Goal: Transaction & Acquisition: Purchase product/service

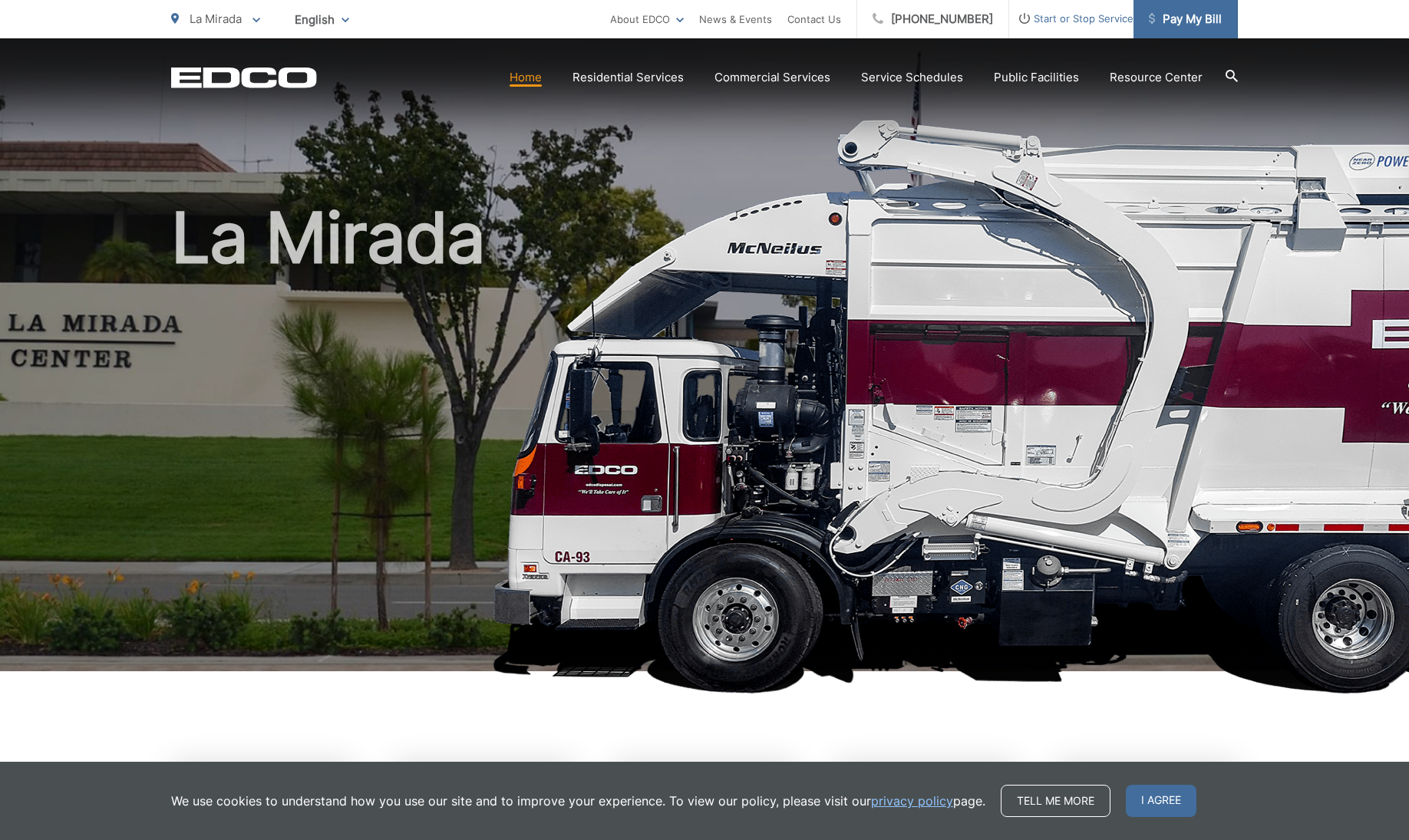
click at [1175, 14] on span "Pay My Bill" at bounding box center [1185, 20] width 73 height 19
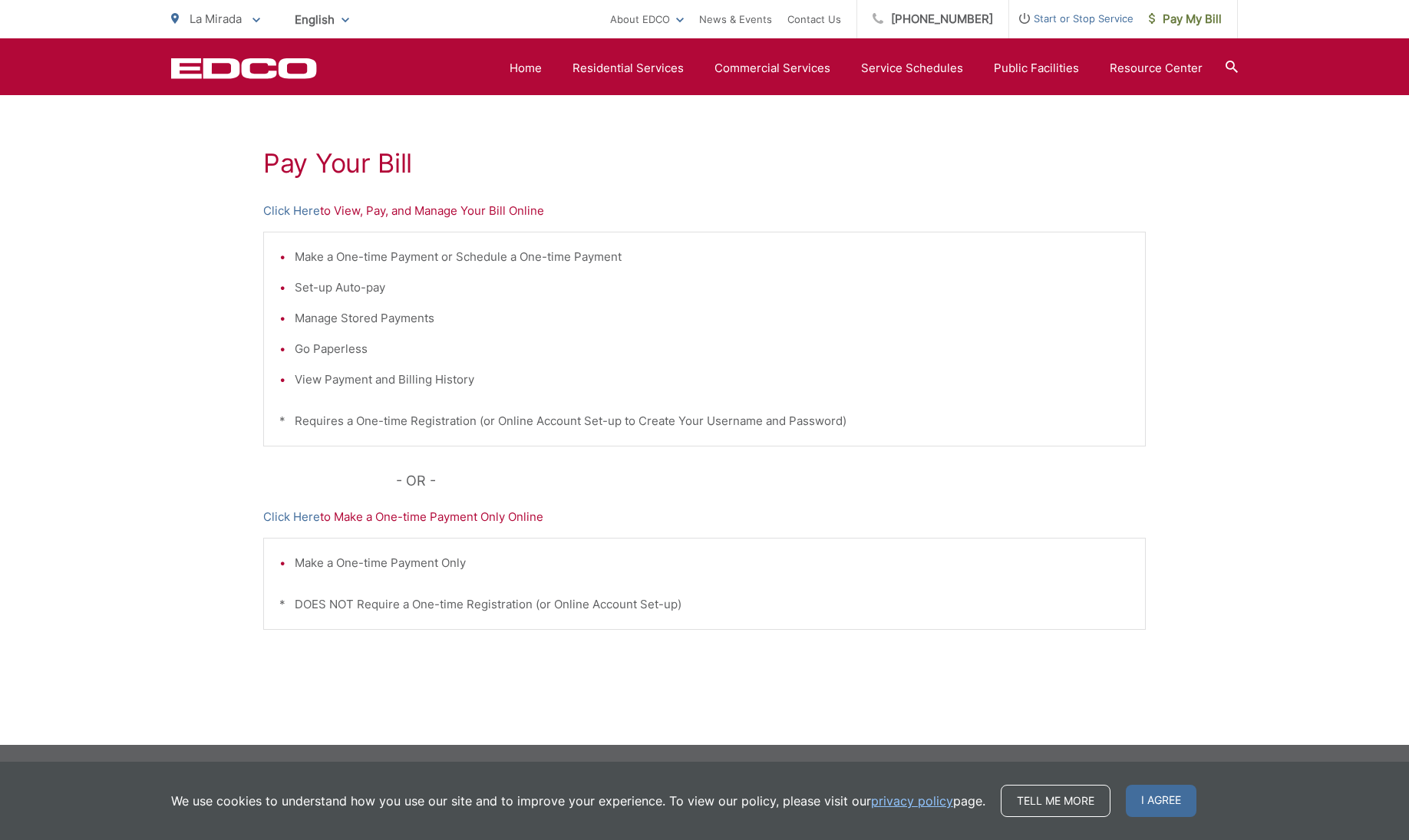
scroll to position [251, 0]
click at [1158, 795] on span "I agree" at bounding box center [1161, 801] width 70 height 33
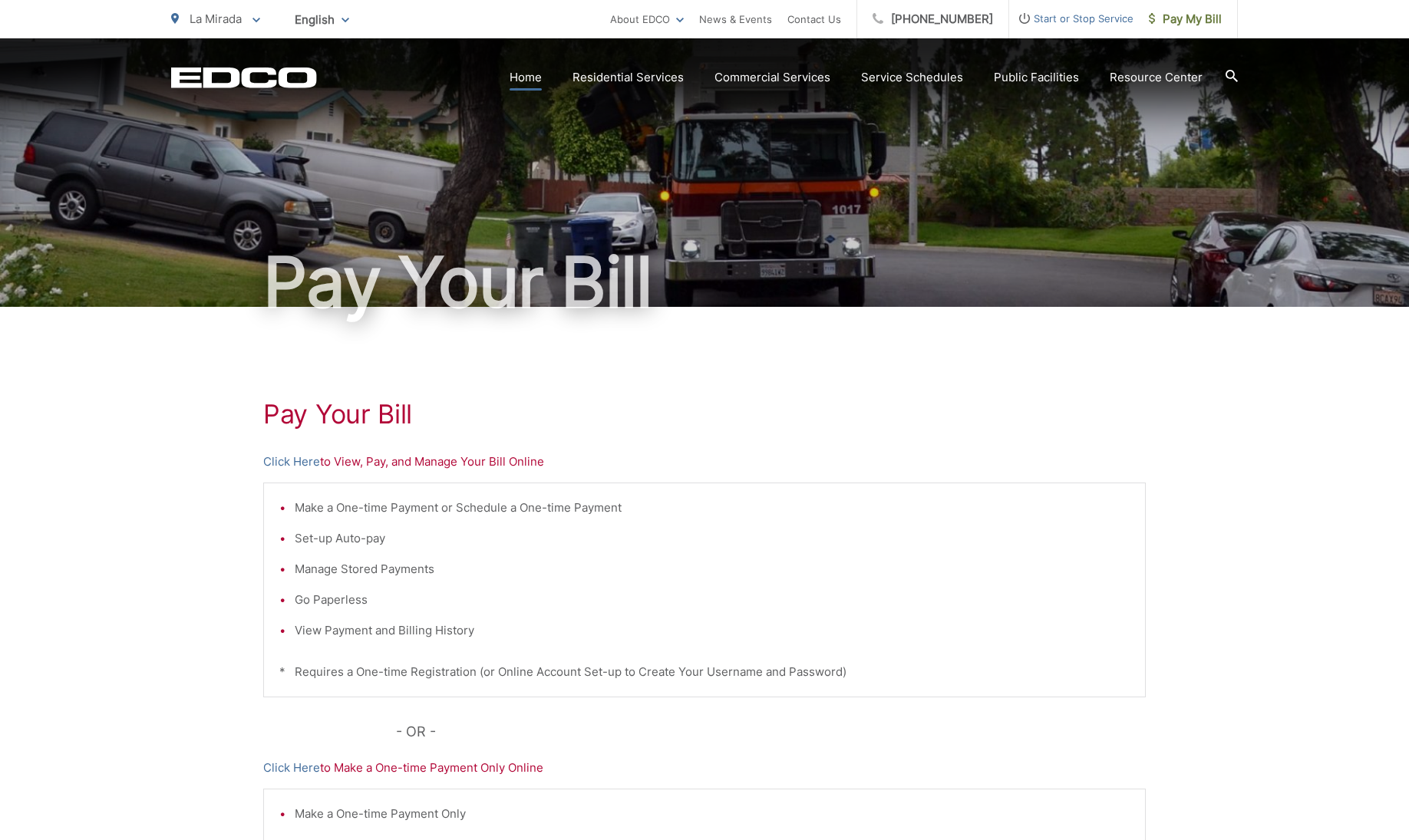
scroll to position [0, 0]
click at [538, 74] on link "Home" at bounding box center [526, 78] width 33 height 19
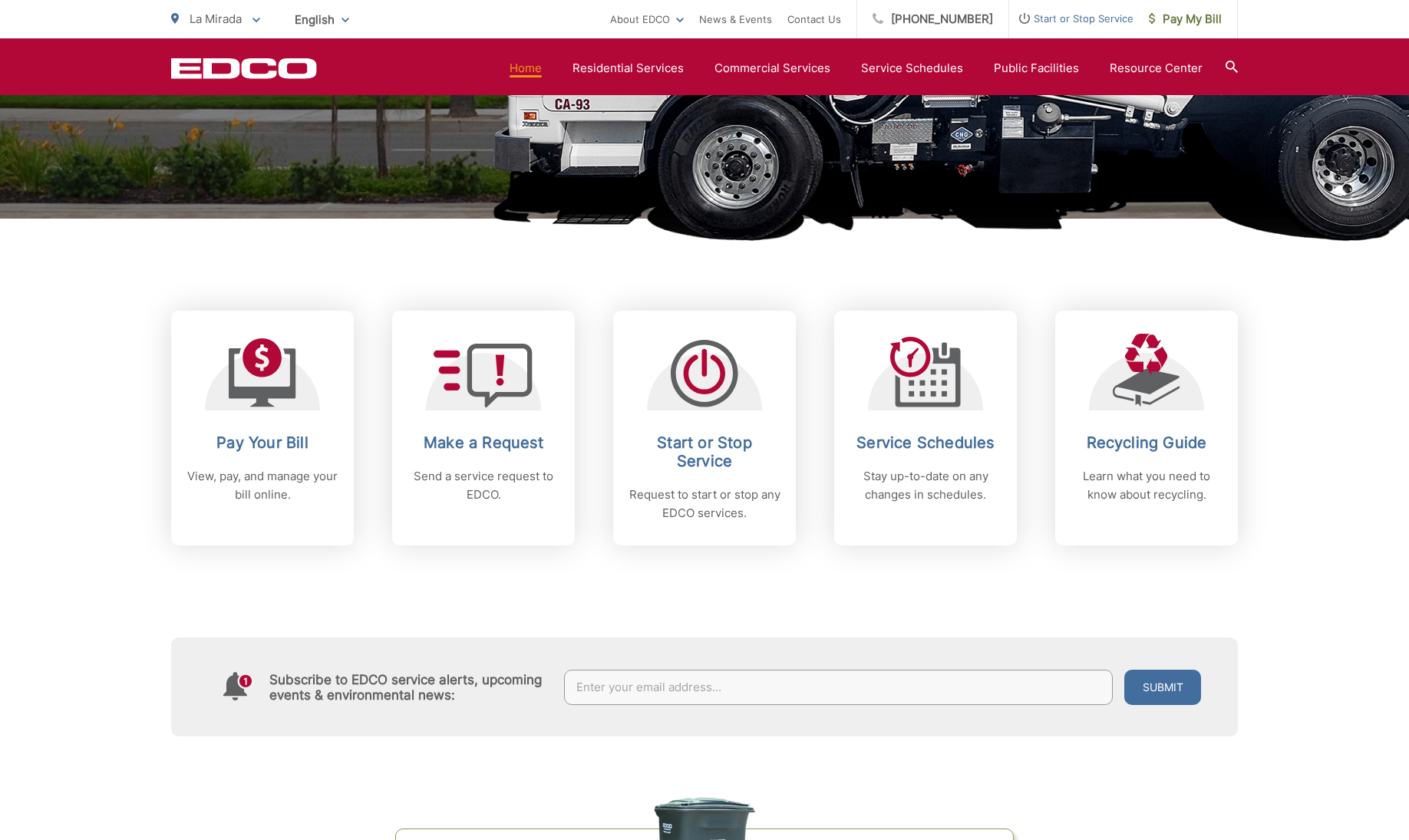
scroll to position [466, 0]
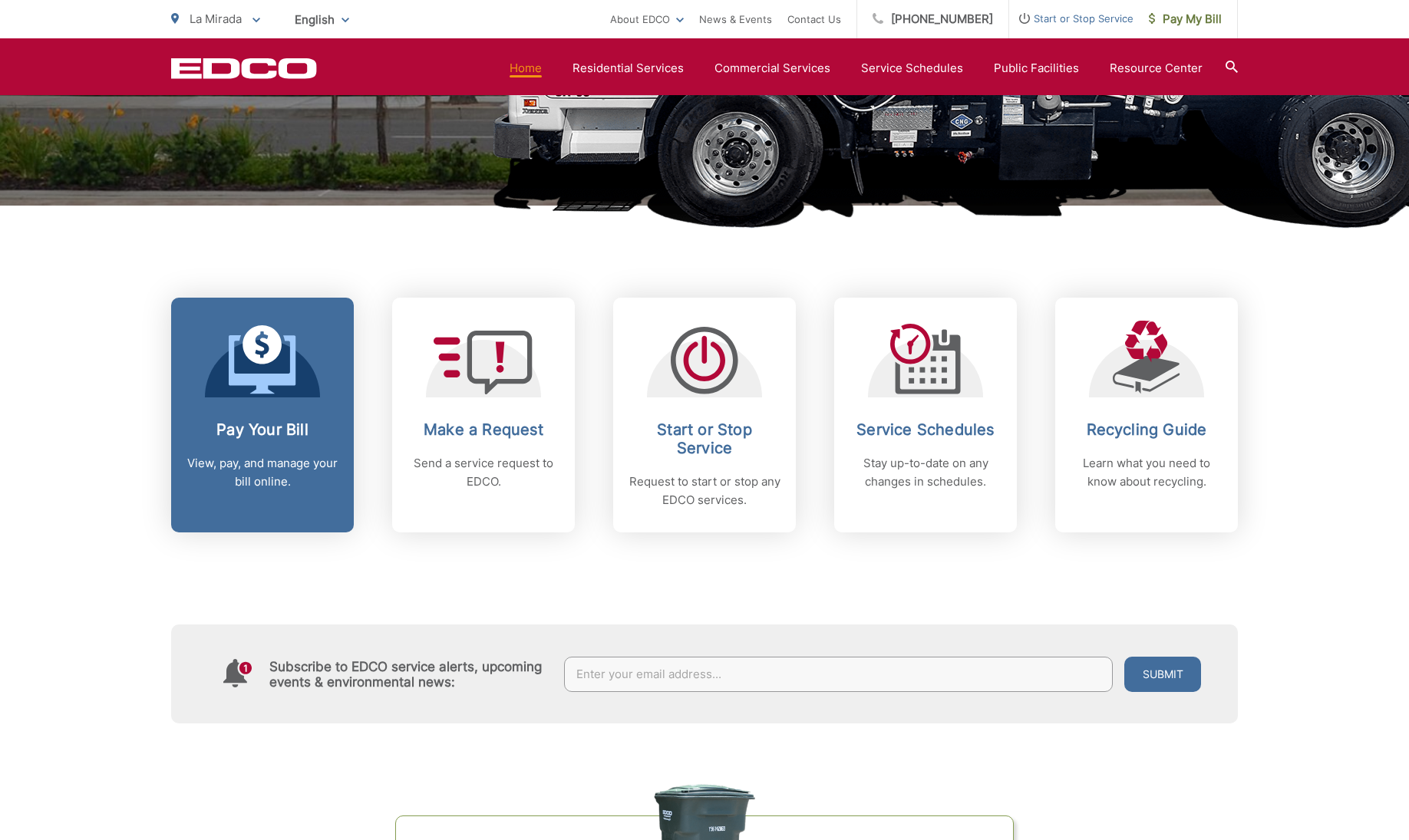
click at [296, 385] on icon at bounding box center [262, 360] width 68 height 69
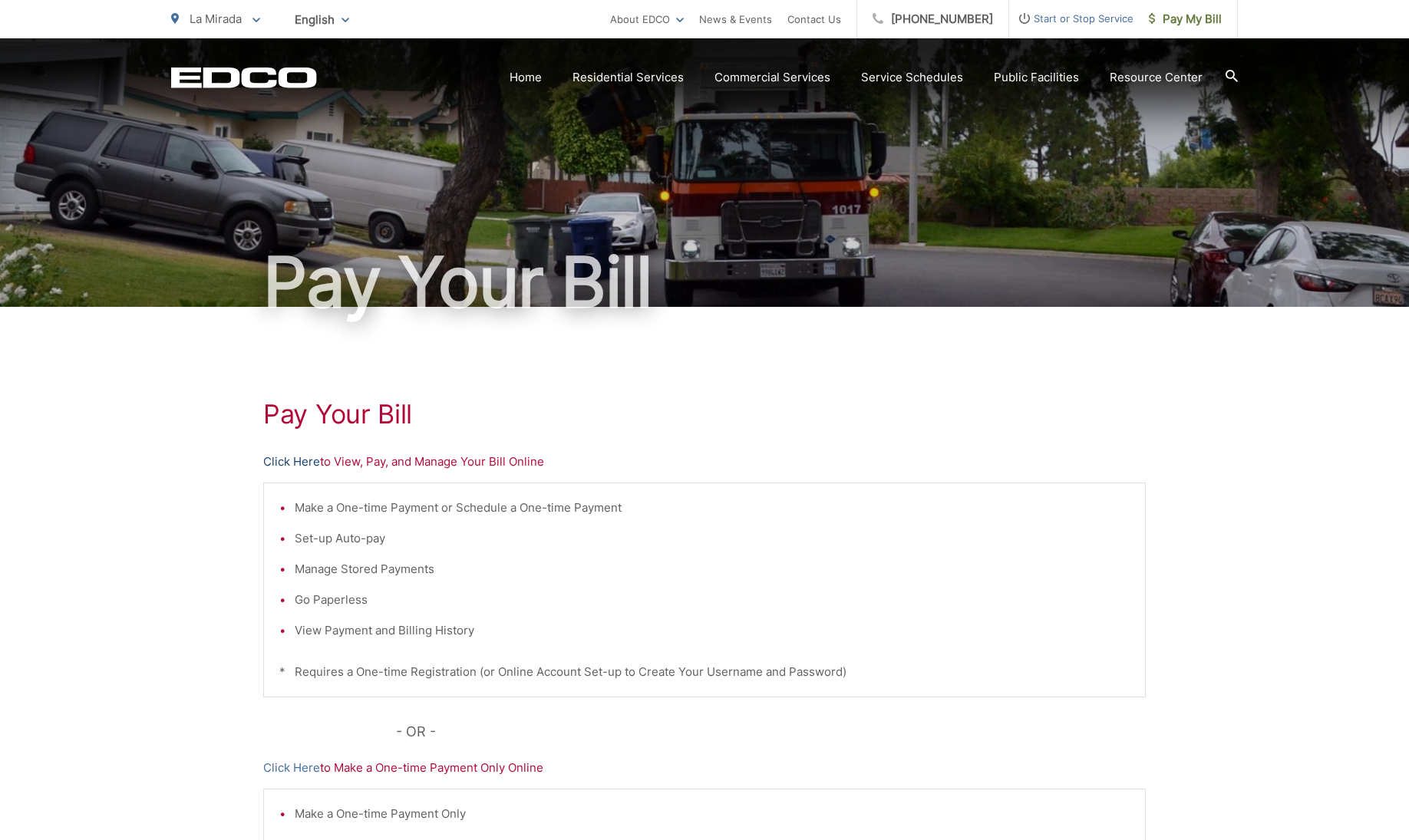
click at [292, 462] on link "Click Here" at bounding box center [291, 462] width 57 height 19
